Goal: Information Seeking & Learning: Learn about a topic

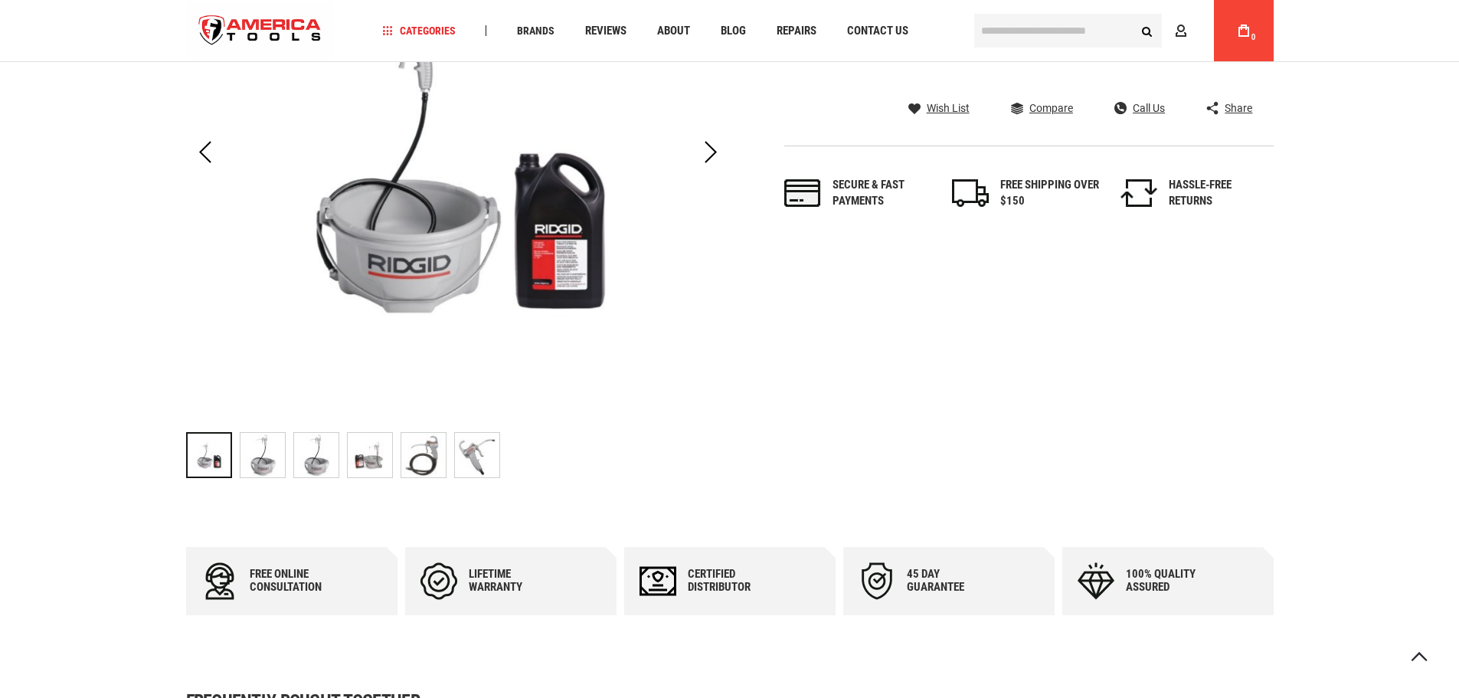
scroll to position [383, 0]
click at [257, 455] on img "RIDGID 73442 418 OILER" at bounding box center [263, 455] width 44 height 44
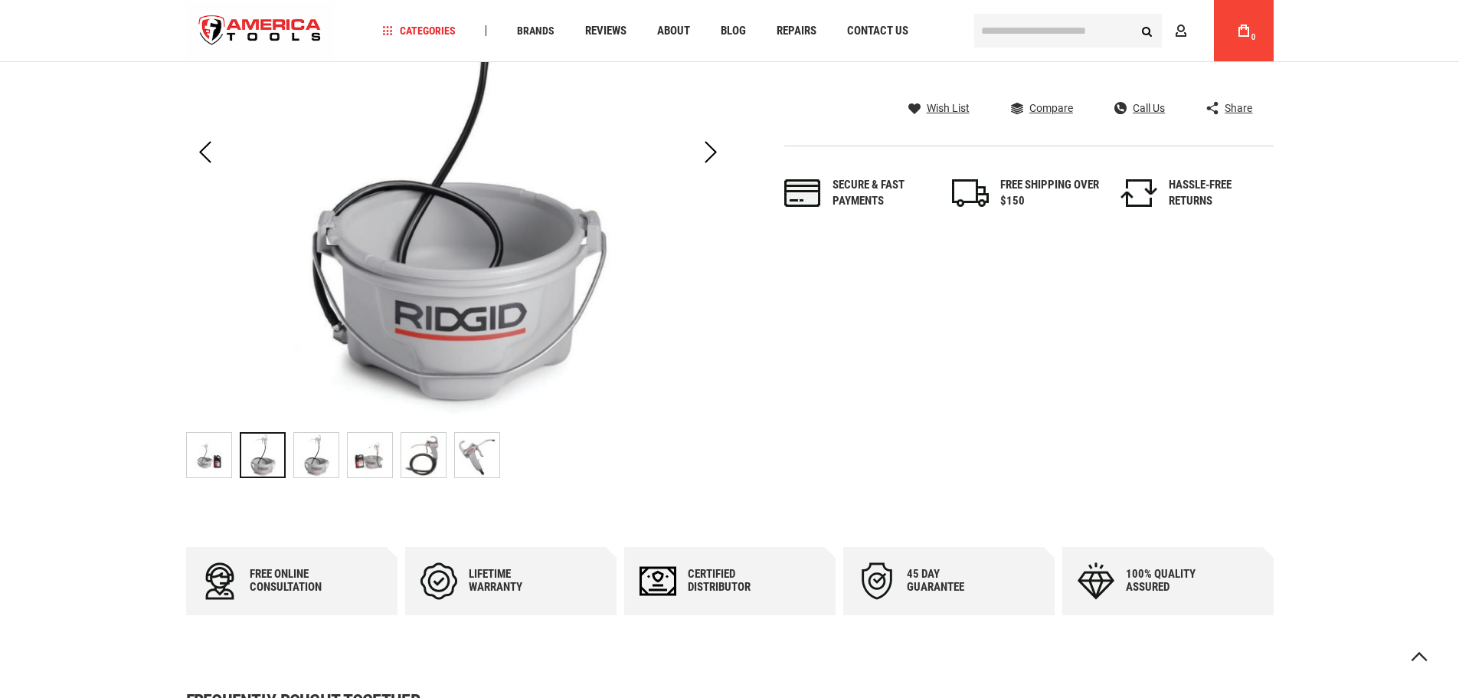
click at [314, 459] on img "RIDGID 73442 418 OILER" at bounding box center [316, 455] width 44 height 44
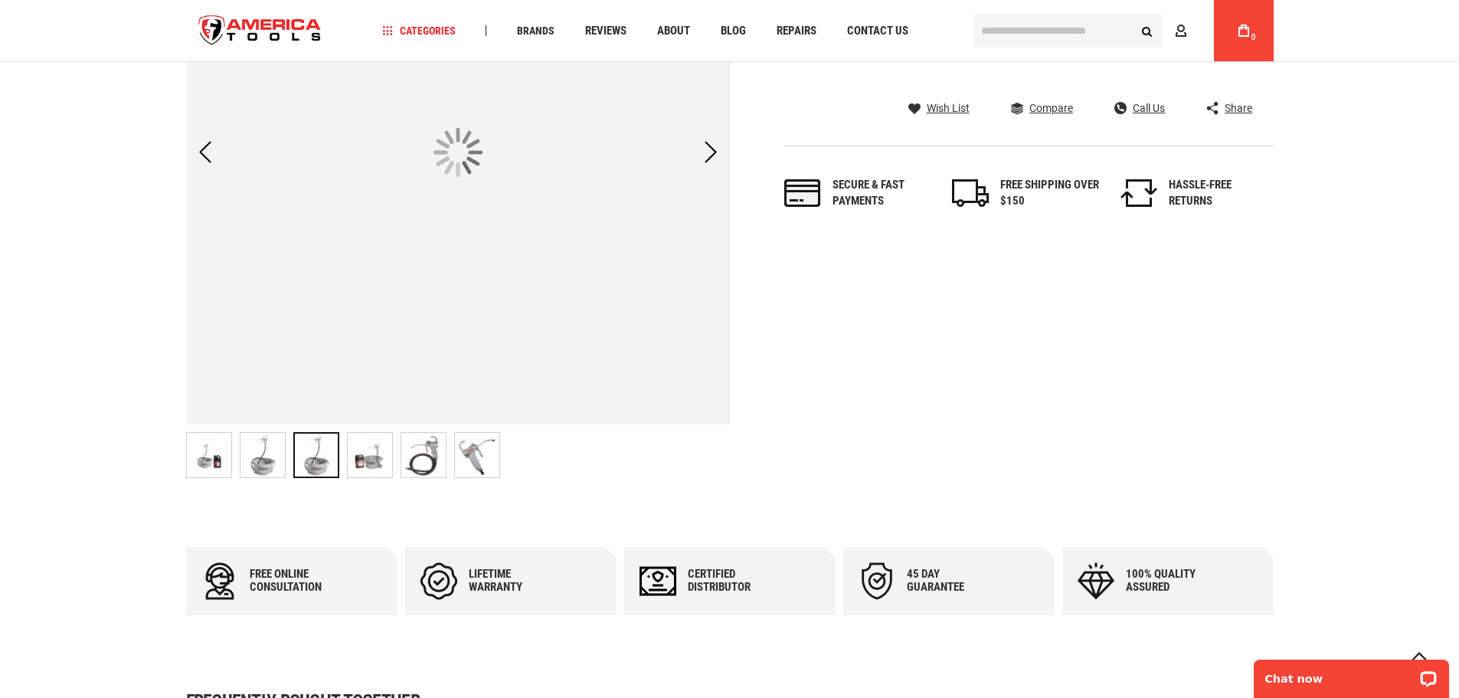
click at [376, 457] on img "RIDGID 73442 418 OILER" at bounding box center [370, 455] width 44 height 44
click at [428, 460] on img "RIDGID 73442 418 OILER" at bounding box center [423, 455] width 44 height 44
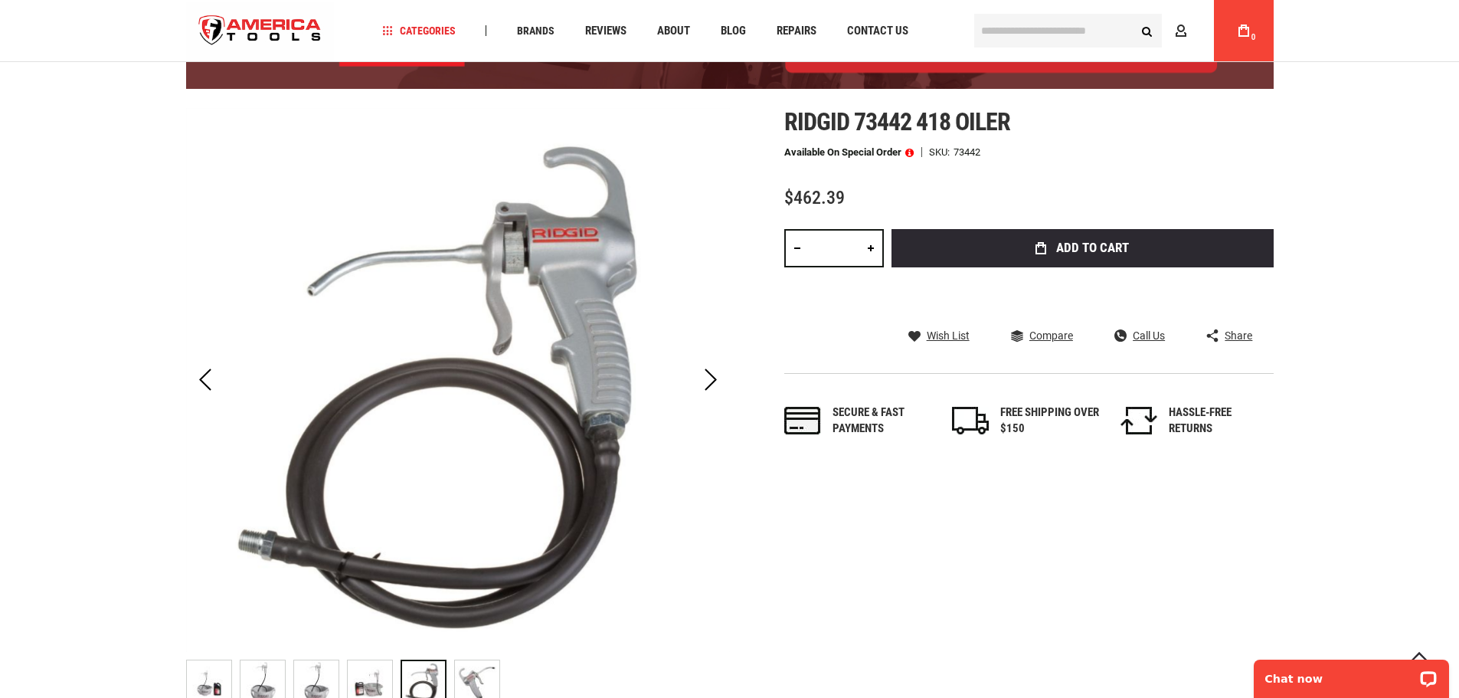
scroll to position [230, 0]
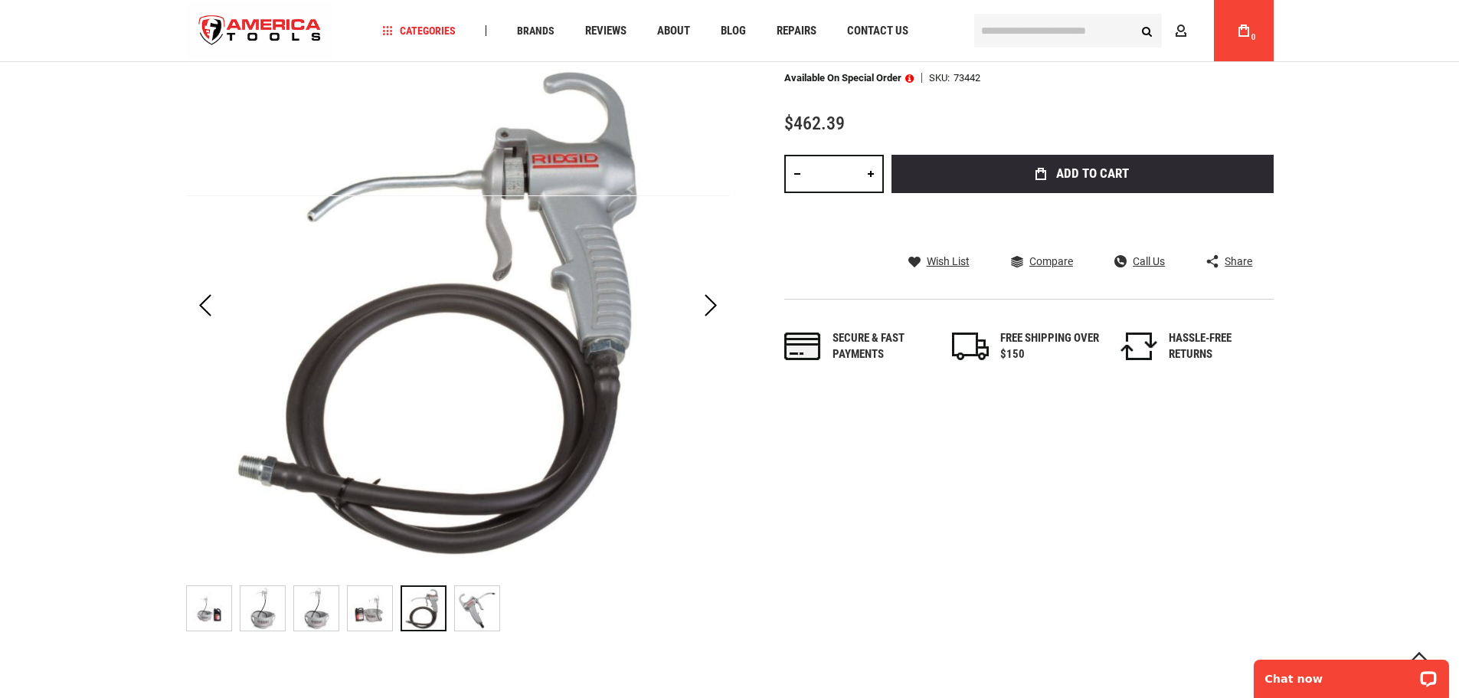
click at [493, 618] on img "RIDGID 73442 418 OILER" at bounding box center [477, 608] width 44 height 44
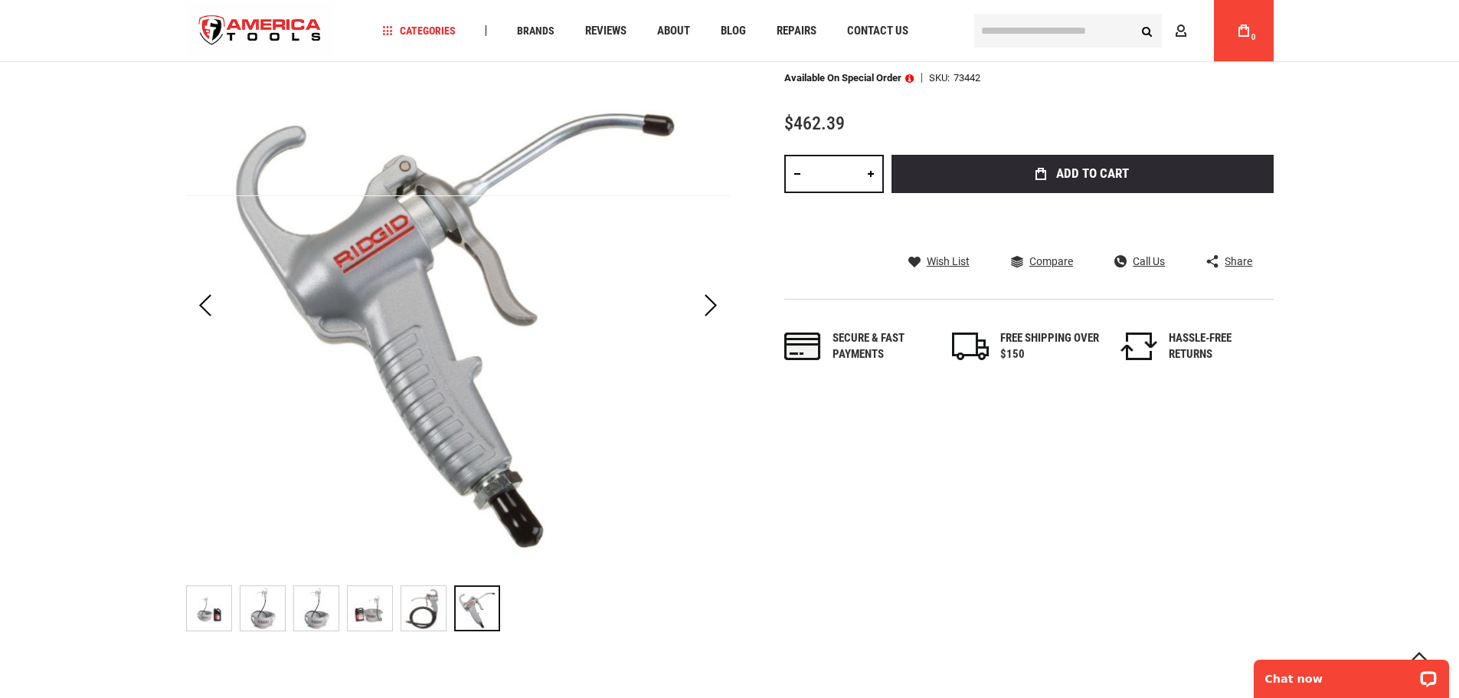
click at [370, 608] on img "RIDGID 73442 418 OILER" at bounding box center [370, 608] width 44 height 44
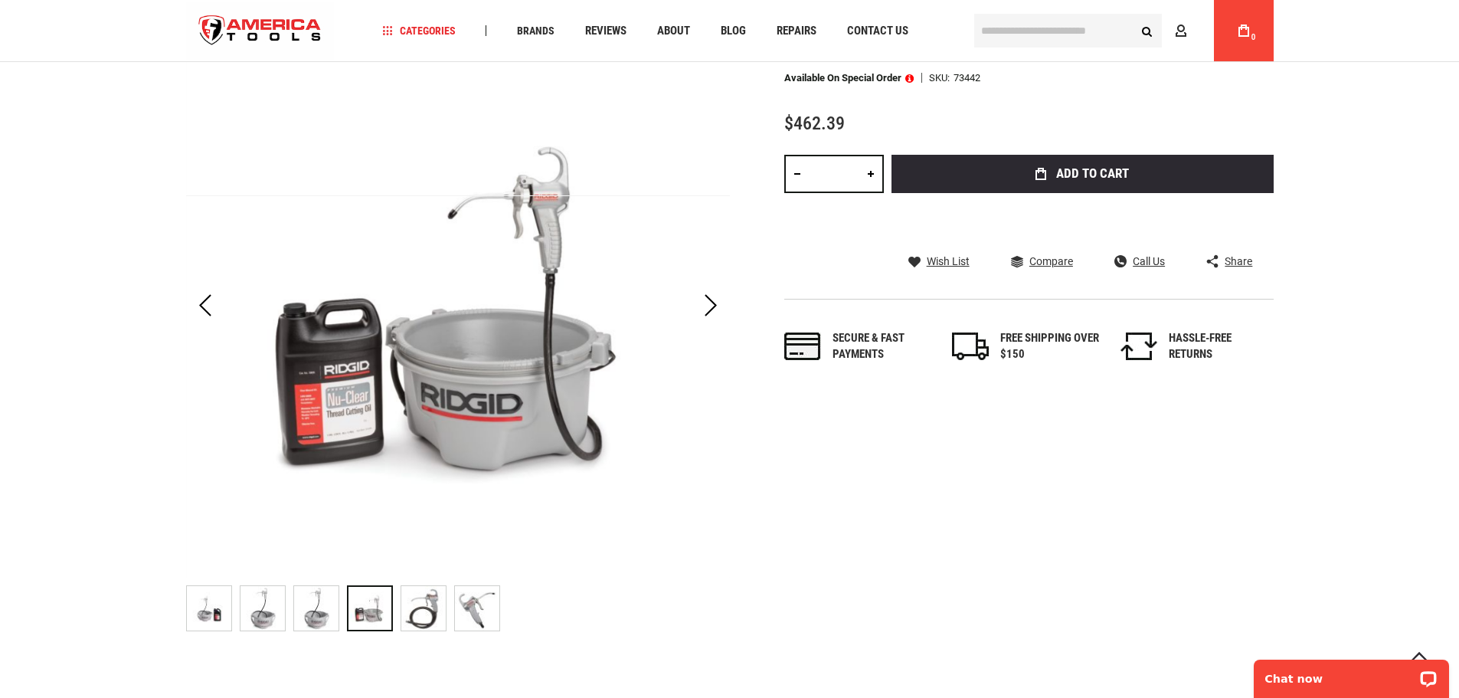
click at [332, 603] on img "RIDGID 73442 418 OILER" at bounding box center [316, 608] width 44 height 44
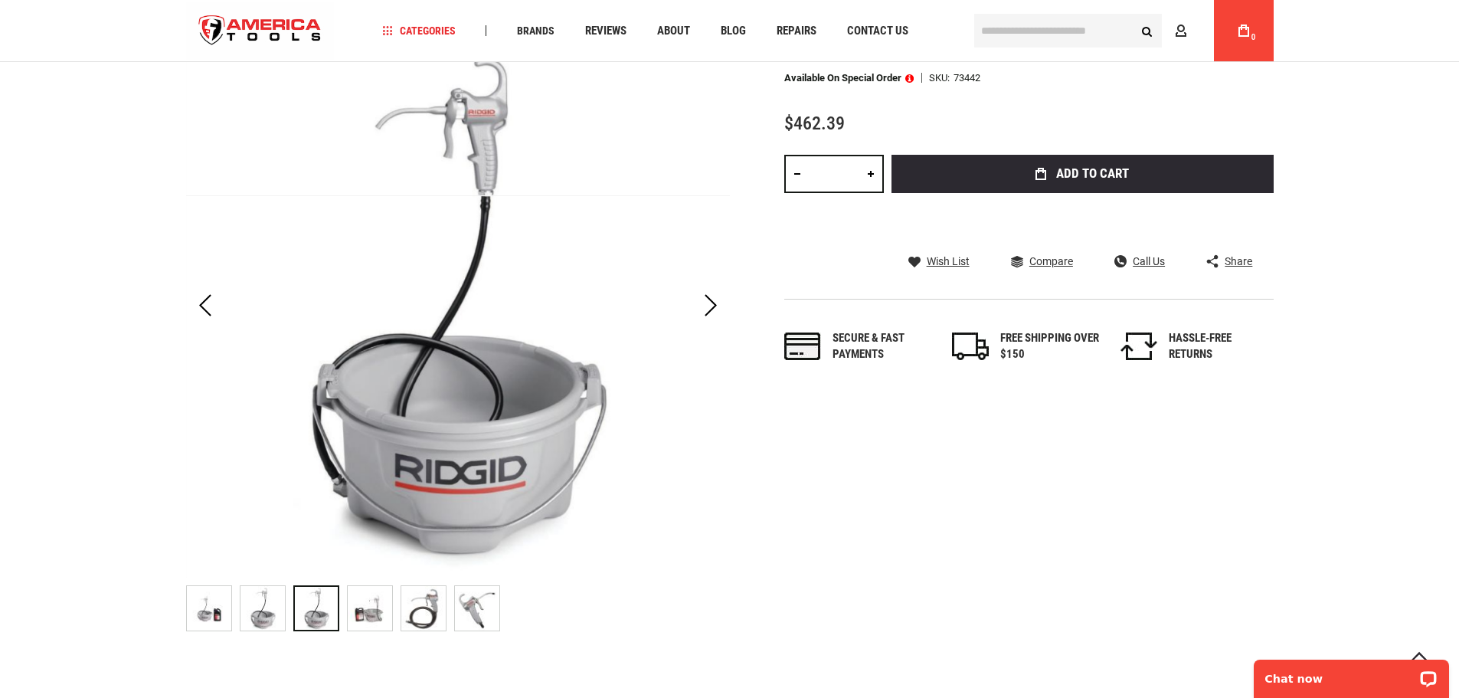
click at [208, 601] on img "RIDGID 73442 418 OILER" at bounding box center [209, 608] width 44 height 44
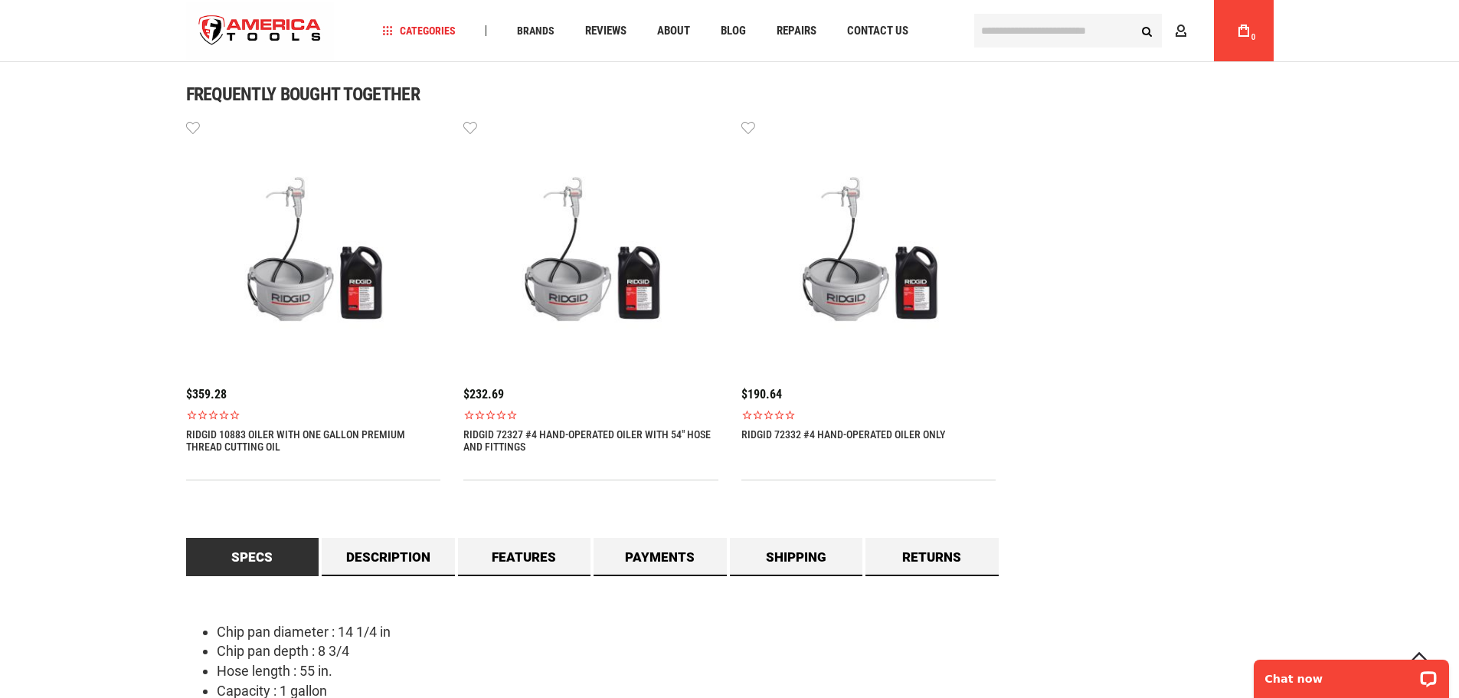
scroll to position [1072, 0]
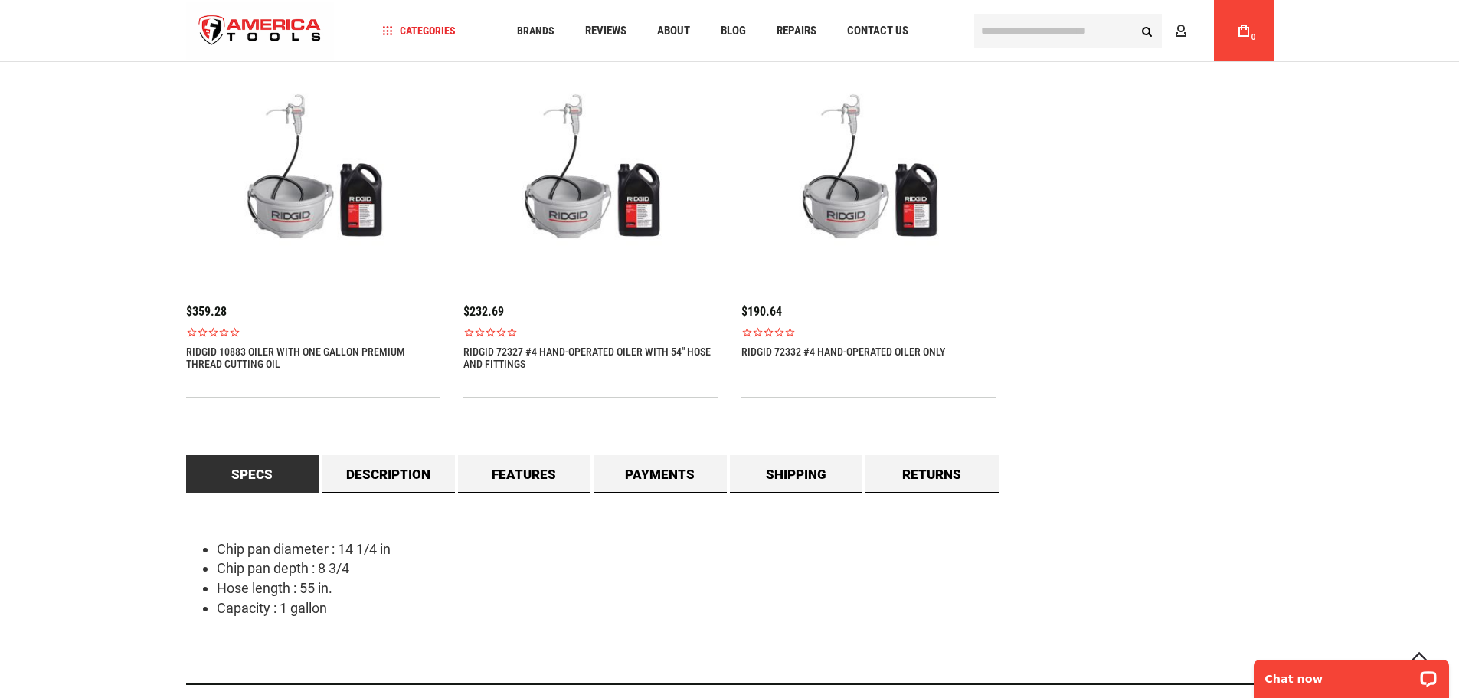
click at [1222, 365] on div "$359.28 RIDGID 10883 OILER WITH ONE GALLON PREMIUM THREAD CUTTING OIL Wish List…" at bounding box center [730, 217] width 1088 height 362
click at [1143, 333] on div "$359.28 RIDGID 10883 OILER WITH ONE GALLON PREMIUM THREAD CUTTING OIL Wish List…" at bounding box center [730, 217] width 1088 height 362
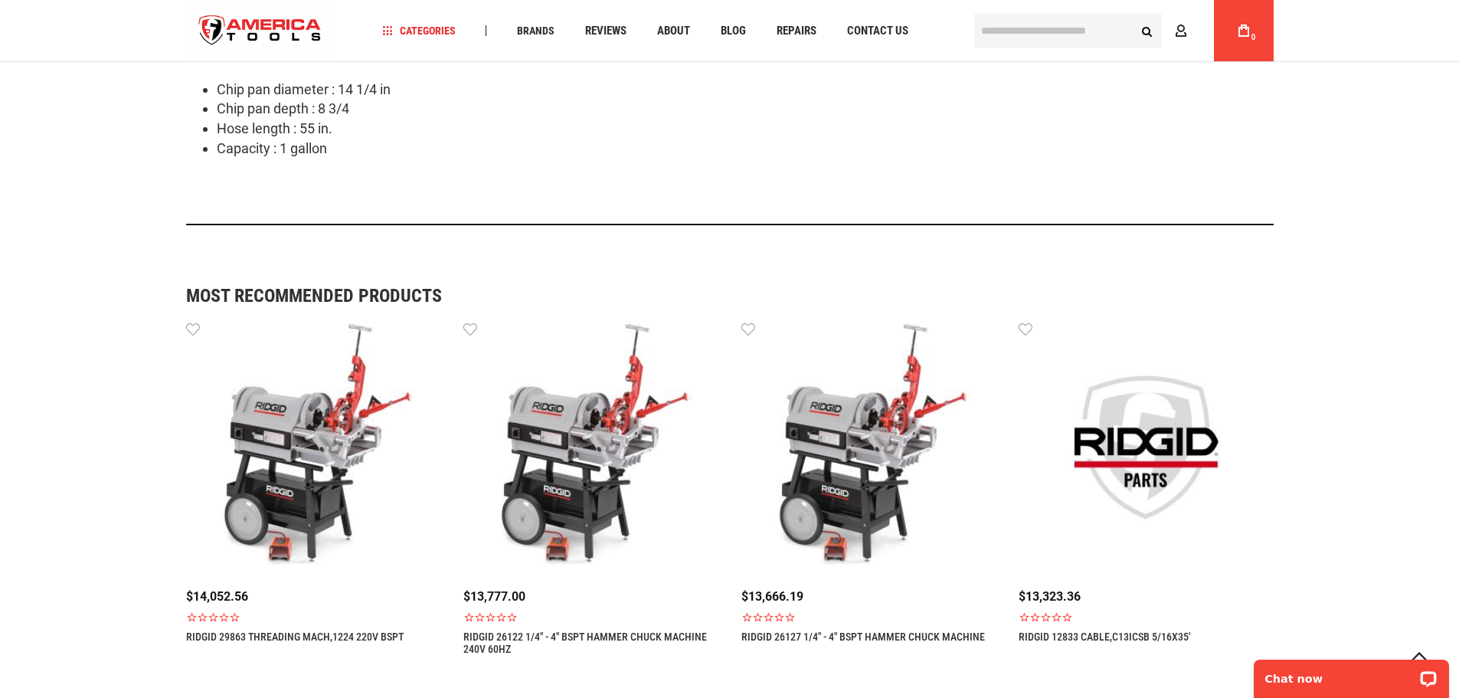
scroll to position [1302, 0]
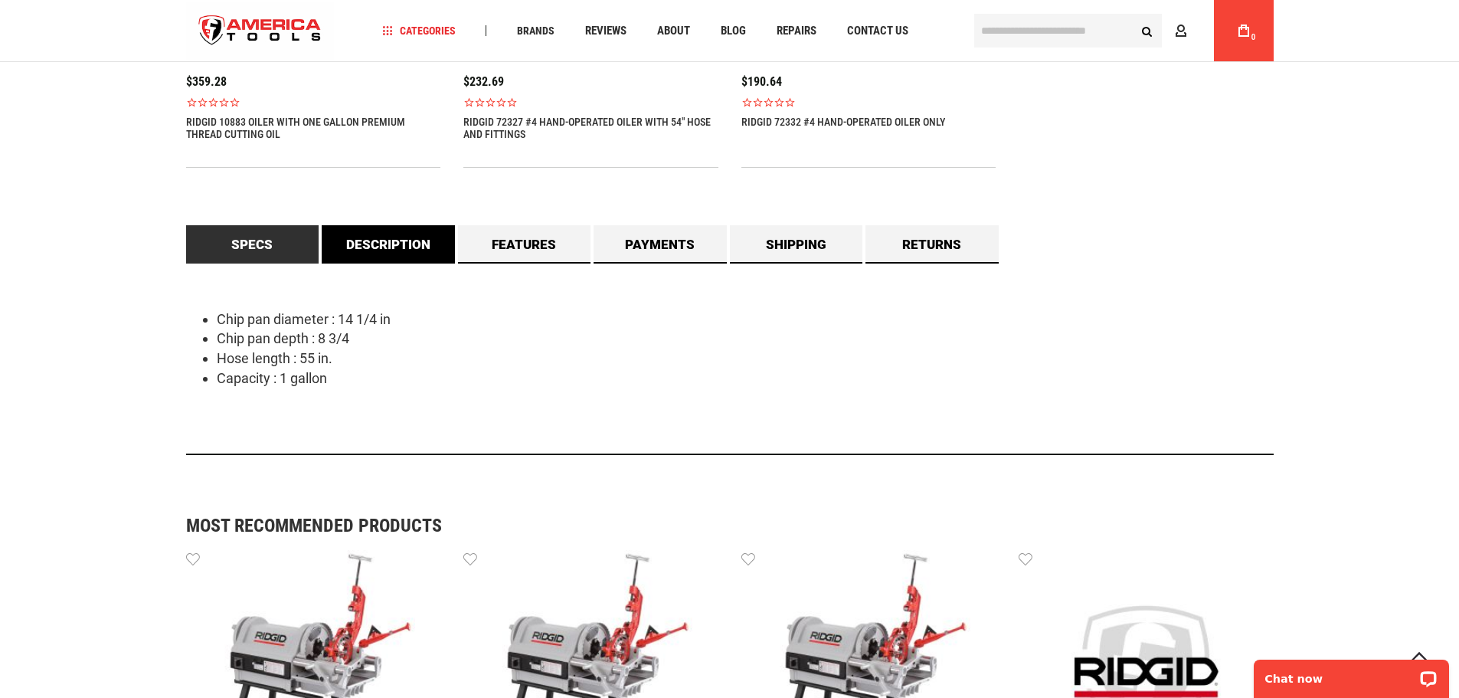
click at [436, 246] on link "Description" at bounding box center [388, 244] width 133 height 38
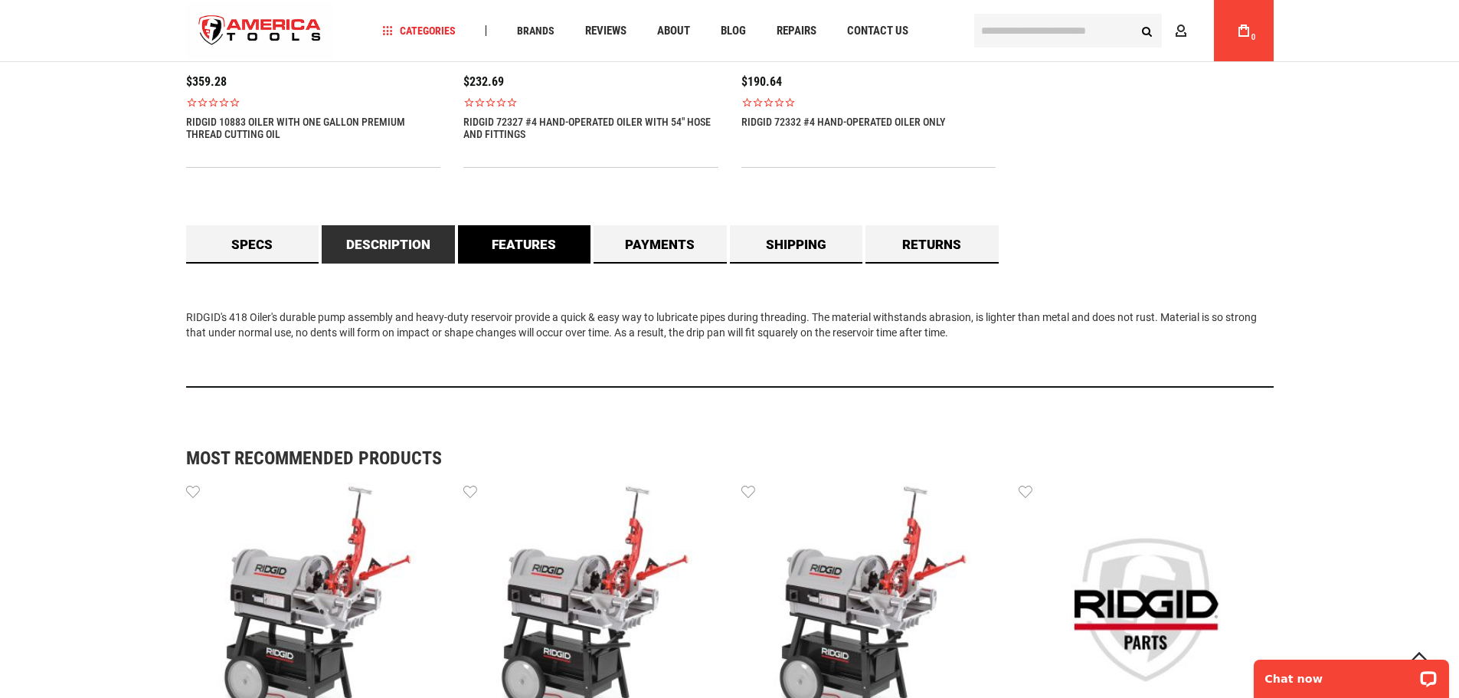
click at [512, 249] on link "Features" at bounding box center [524, 244] width 133 height 38
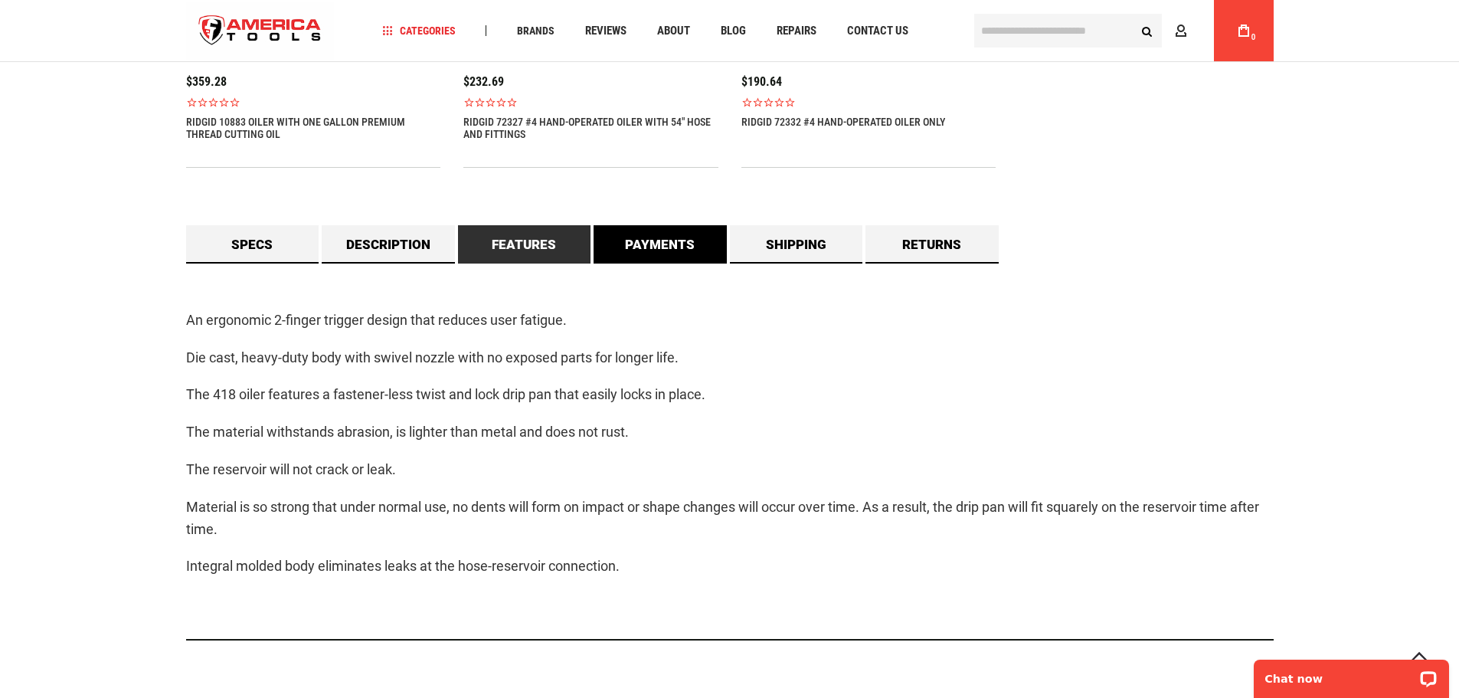
click at [666, 242] on link "Payments" at bounding box center [660, 244] width 133 height 38
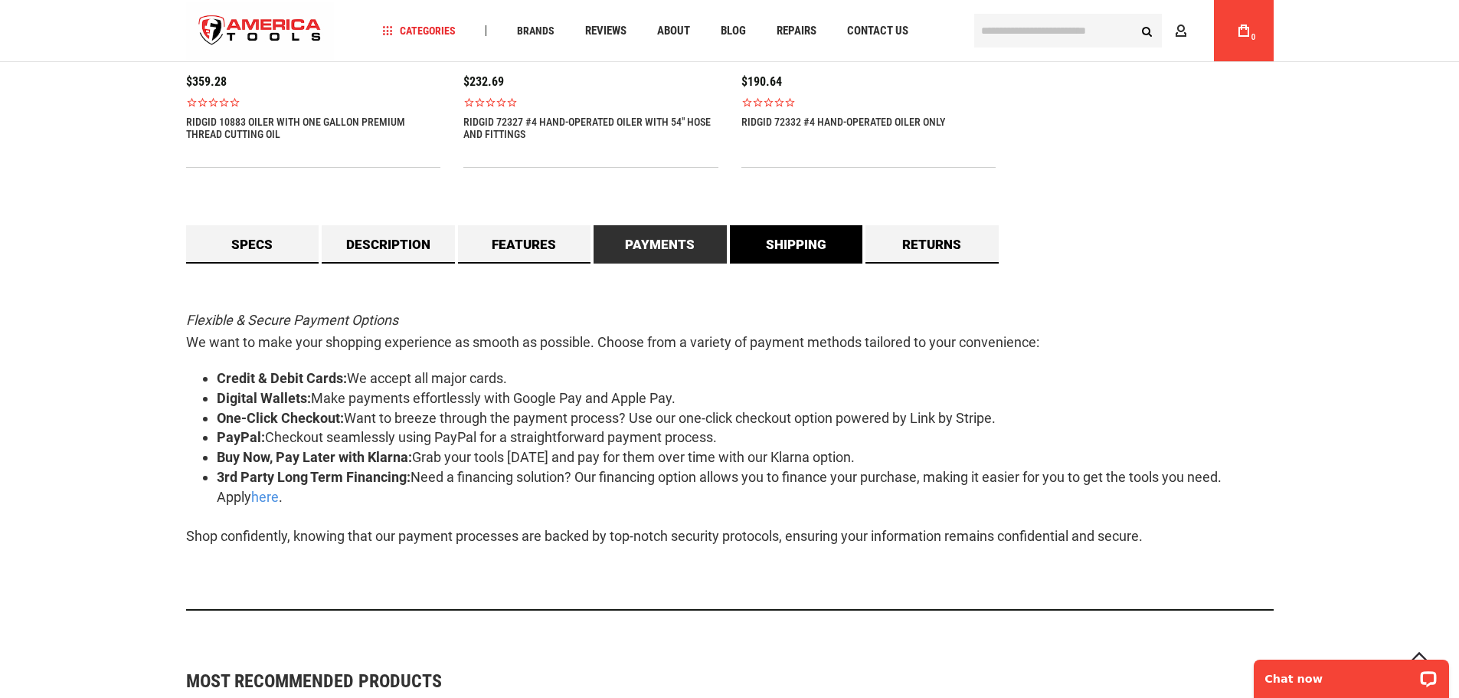
click at [832, 247] on link "Shipping" at bounding box center [796, 244] width 133 height 38
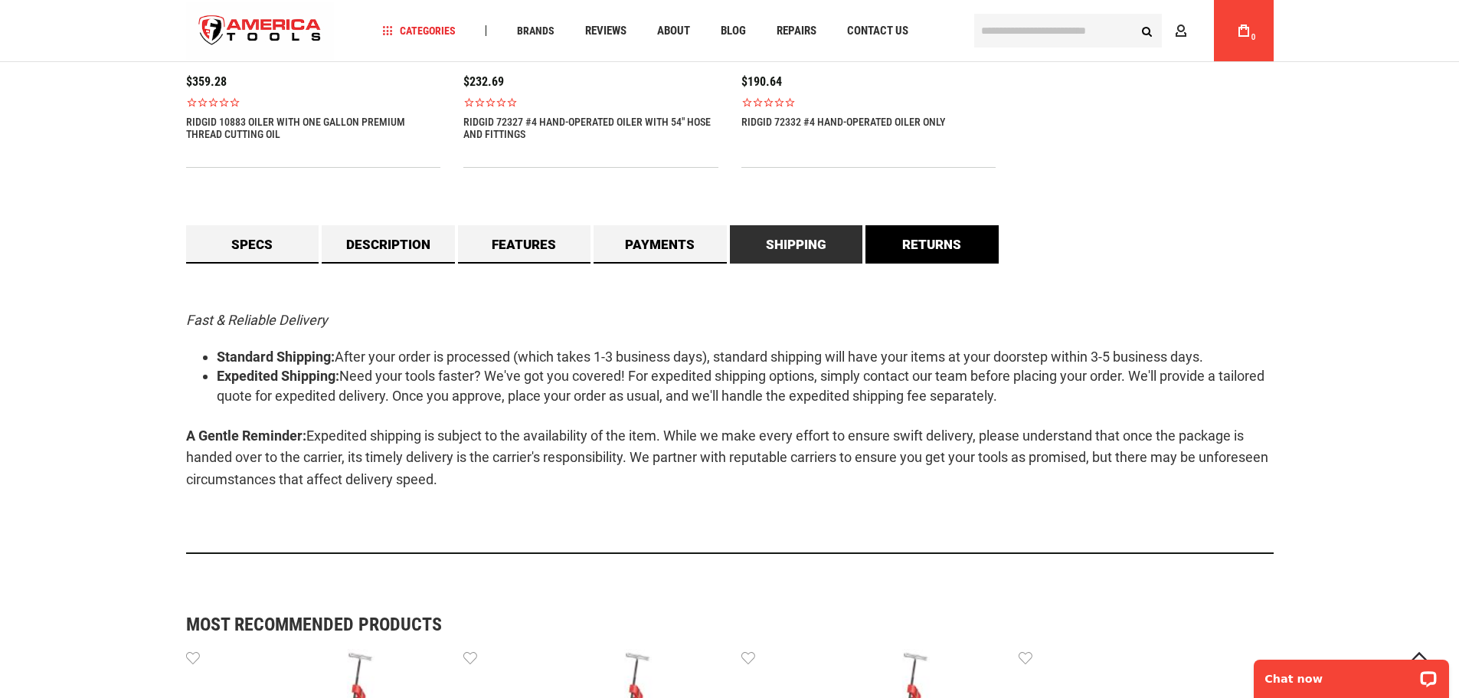
click at [918, 238] on link "Returns" at bounding box center [932, 244] width 133 height 38
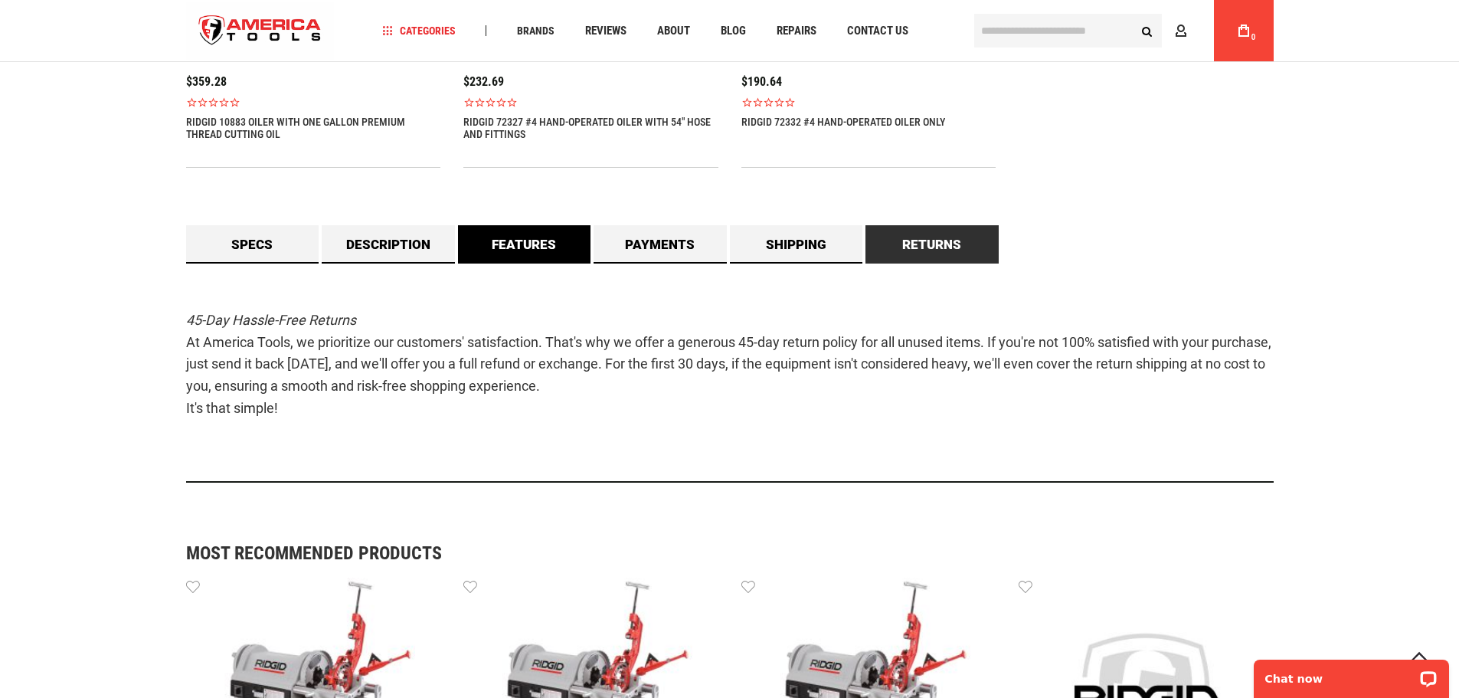
click at [578, 247] on link "Features" at bounding box center [524, 244] width 133 height 38
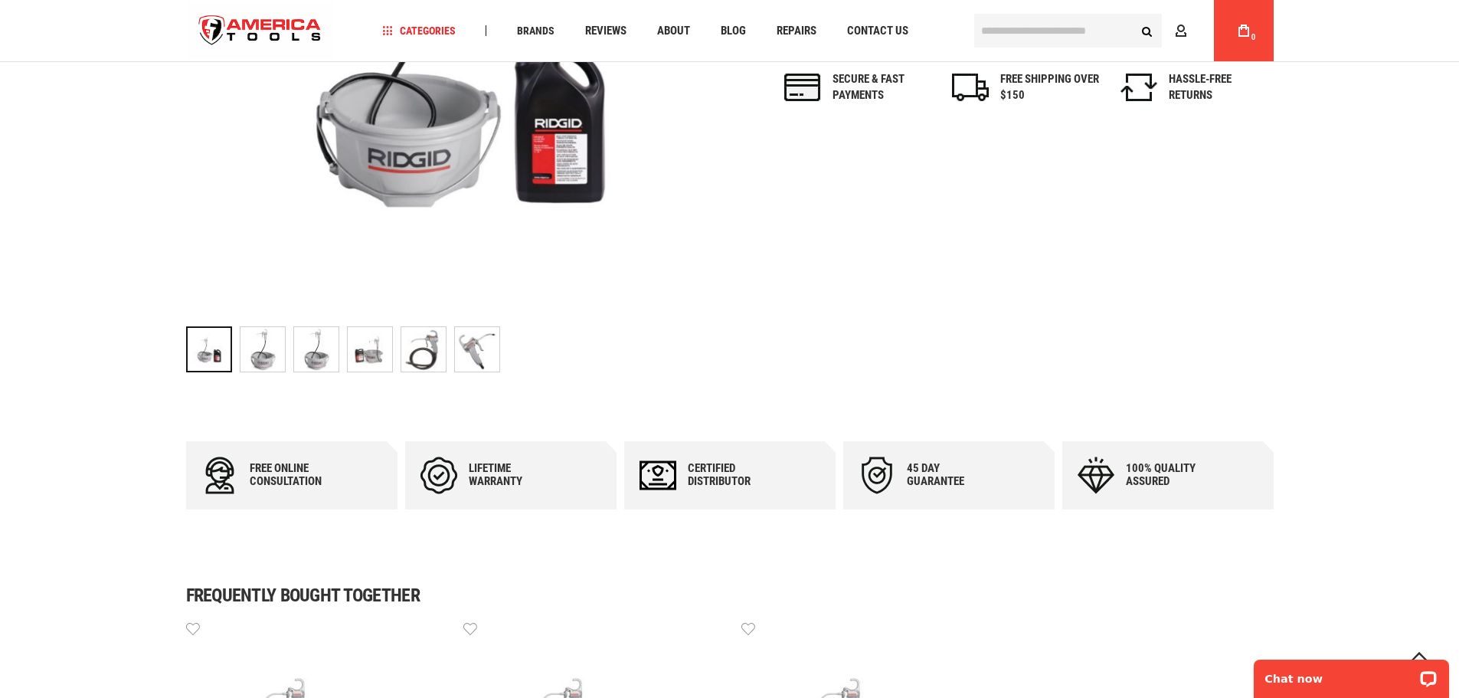
scroll to position [230, 0]
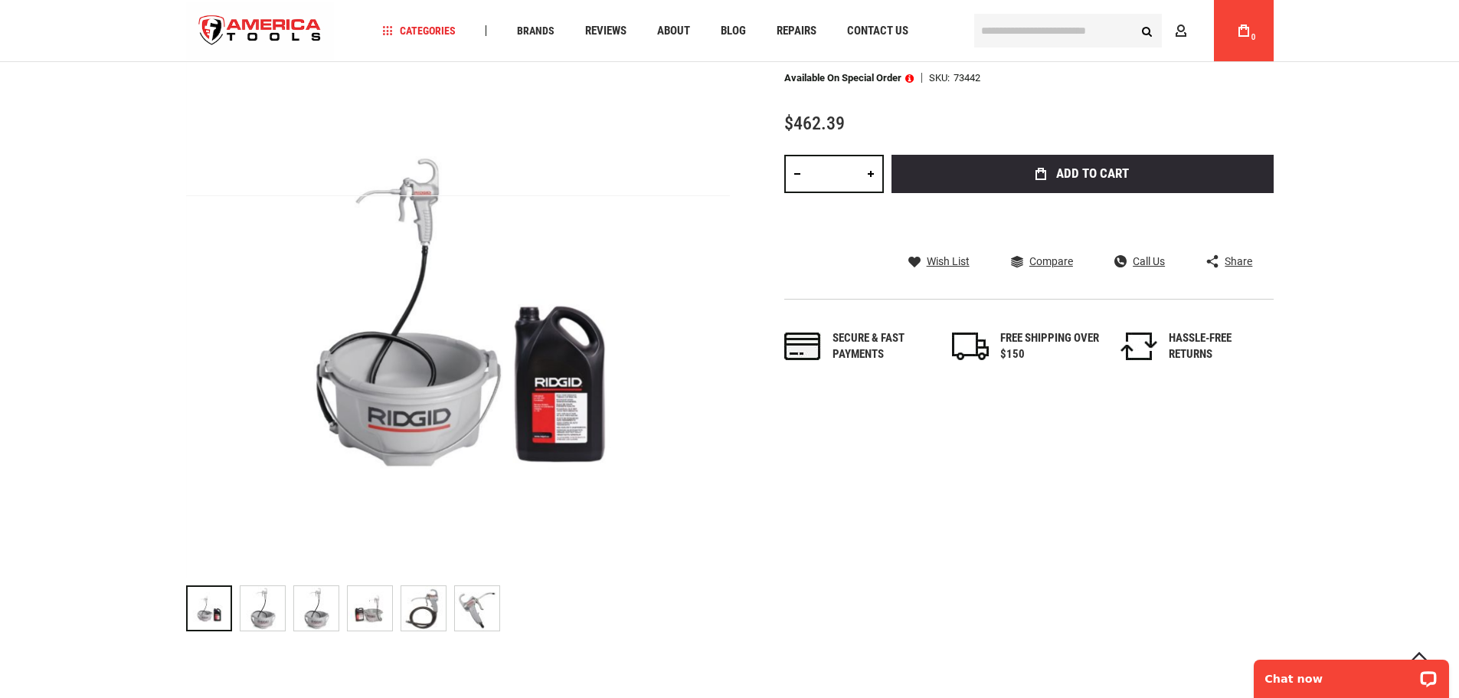
click at [1148, 457] on div "Skip to the end of the images gallery Skip to the beginning of the images galle…" at bounding box center [730, 336] width 1088 height 605
